Goal: Navigation & Orientation: Find specific page/section

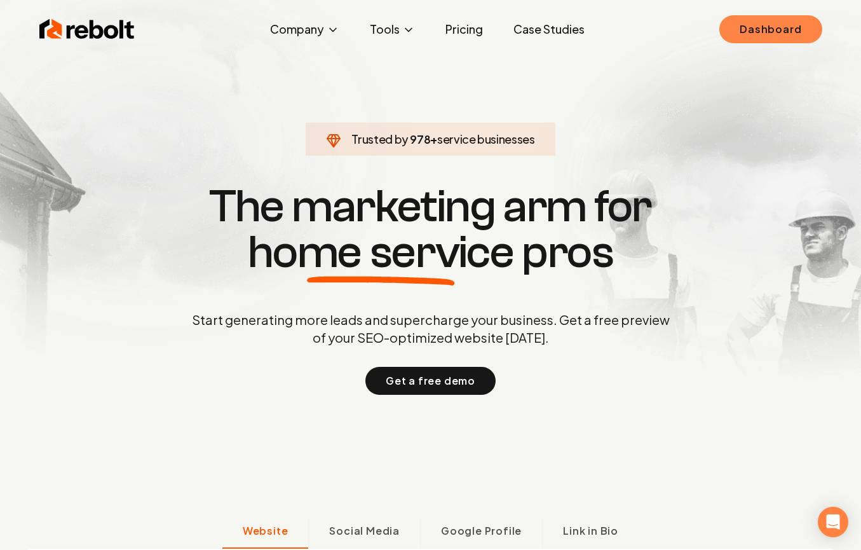
click at [752, 22] on link "Dashboard" at bounding box center [770, 29] width 102 height 28
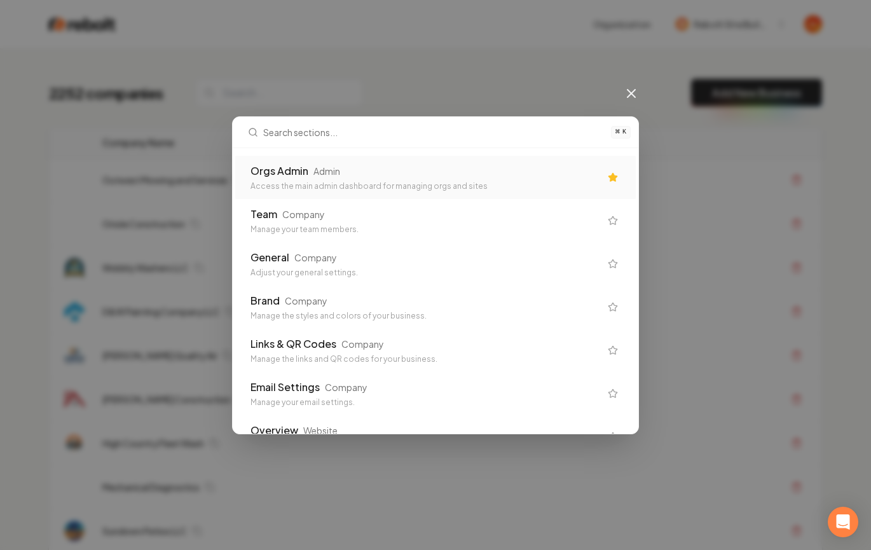
click at [360, 175] on div "Orgs Admin Admin" at bounding box center [425, 170] width 350 height 15
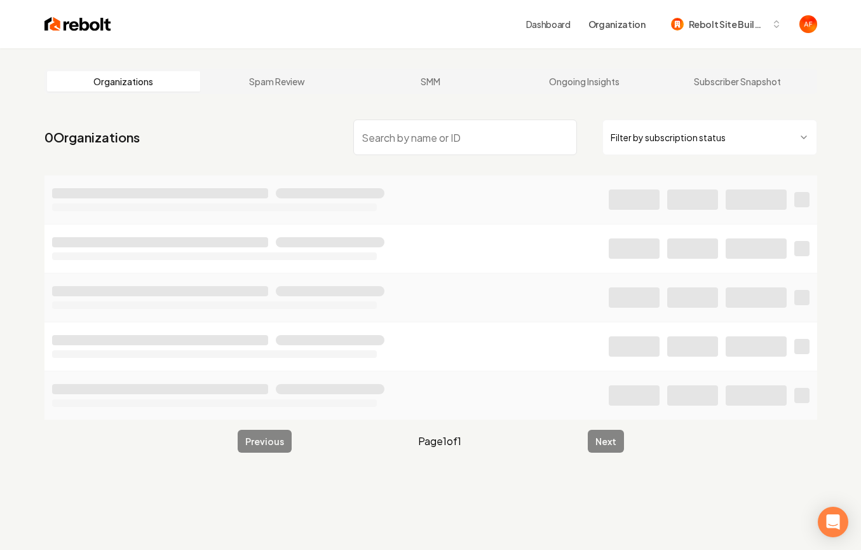
click at [60, 22] on img at bounding box center [77, 24] width 67 height 18
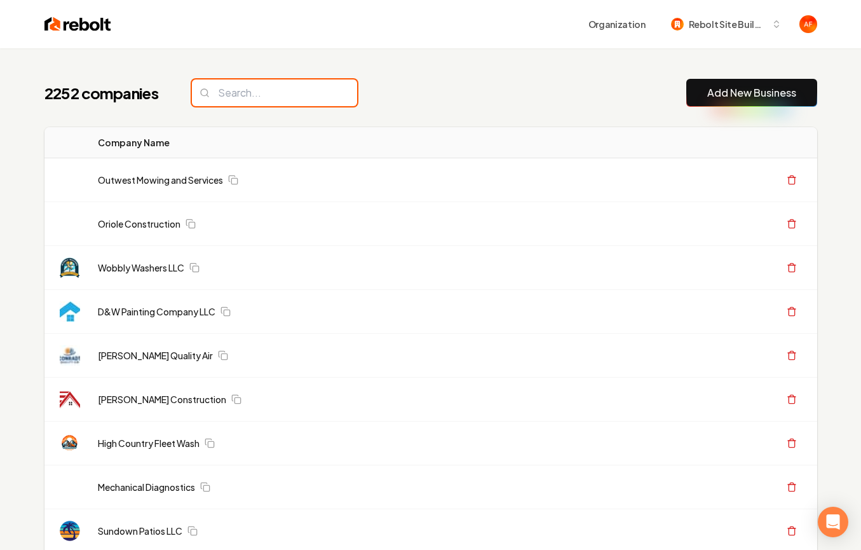
click at [250, 105] on input "search" at bounding box center [274, 92] width 165 height 27
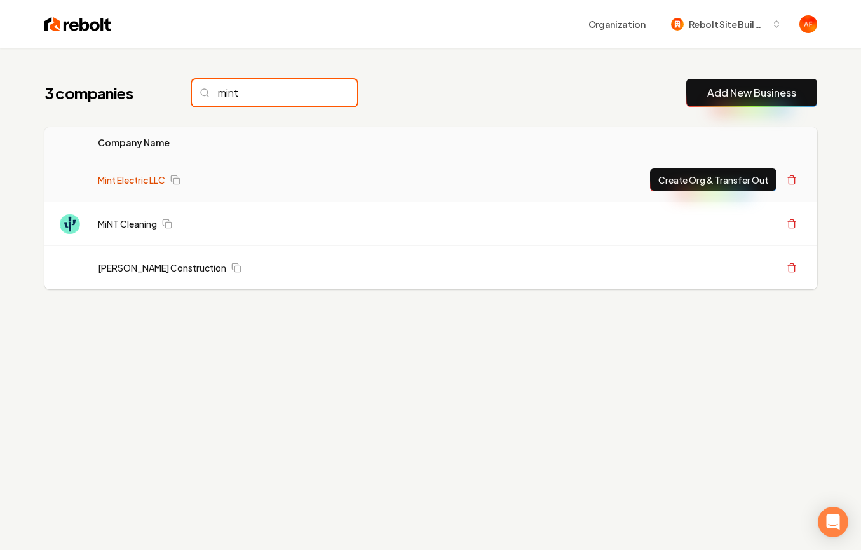
type input "mint"
click at [117, 177] on link "Mint Electric LLC" at bounding box center [131, 180] width 67 height 13
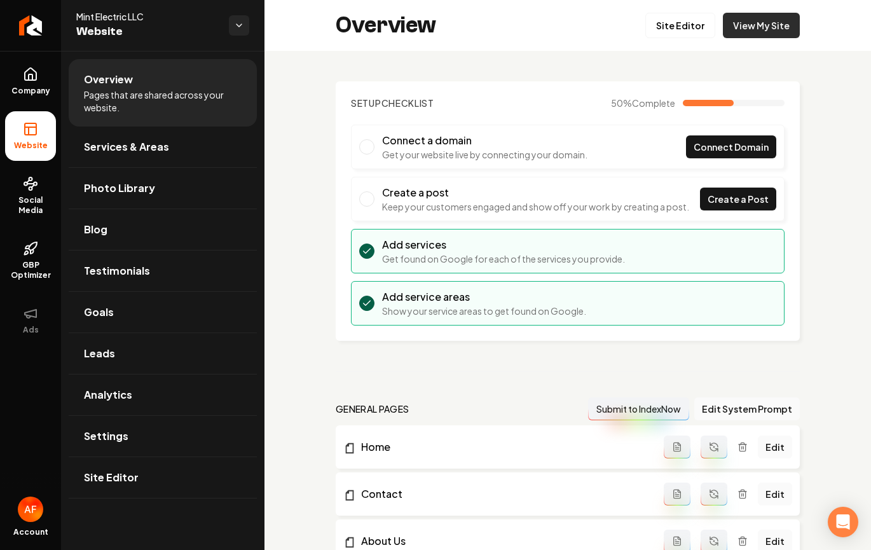
click at [752, 26] on link "View My Site" at bounding box center [761, 25] width 77 height 25
